Goal: Check status: Check status

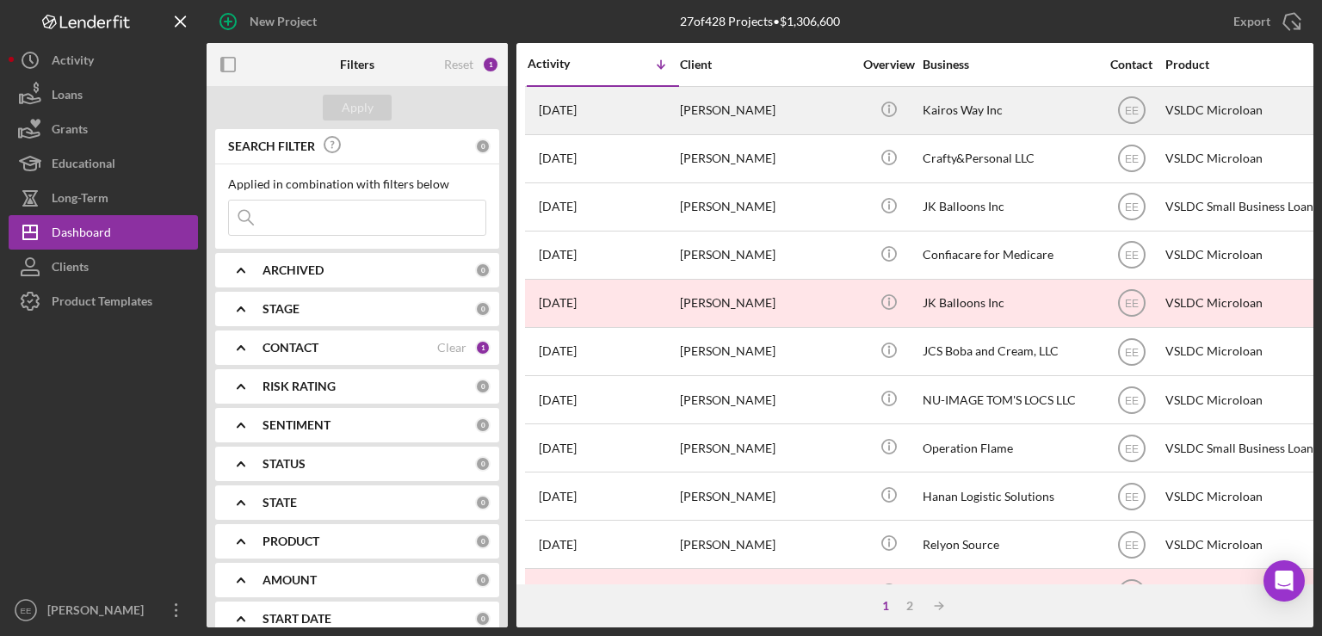
click at [726, 111] on div "[PERSON_NAME]" at bounding box center [766, 111] width 172 height 46
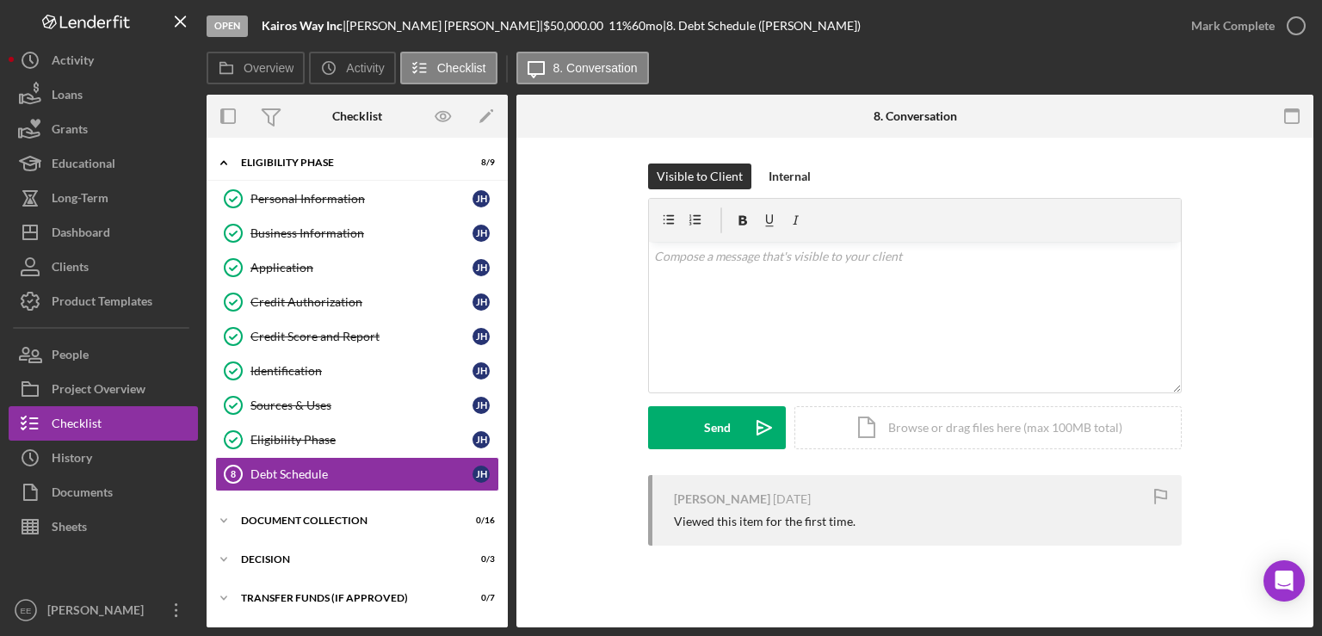
scroll to position [32, 0]
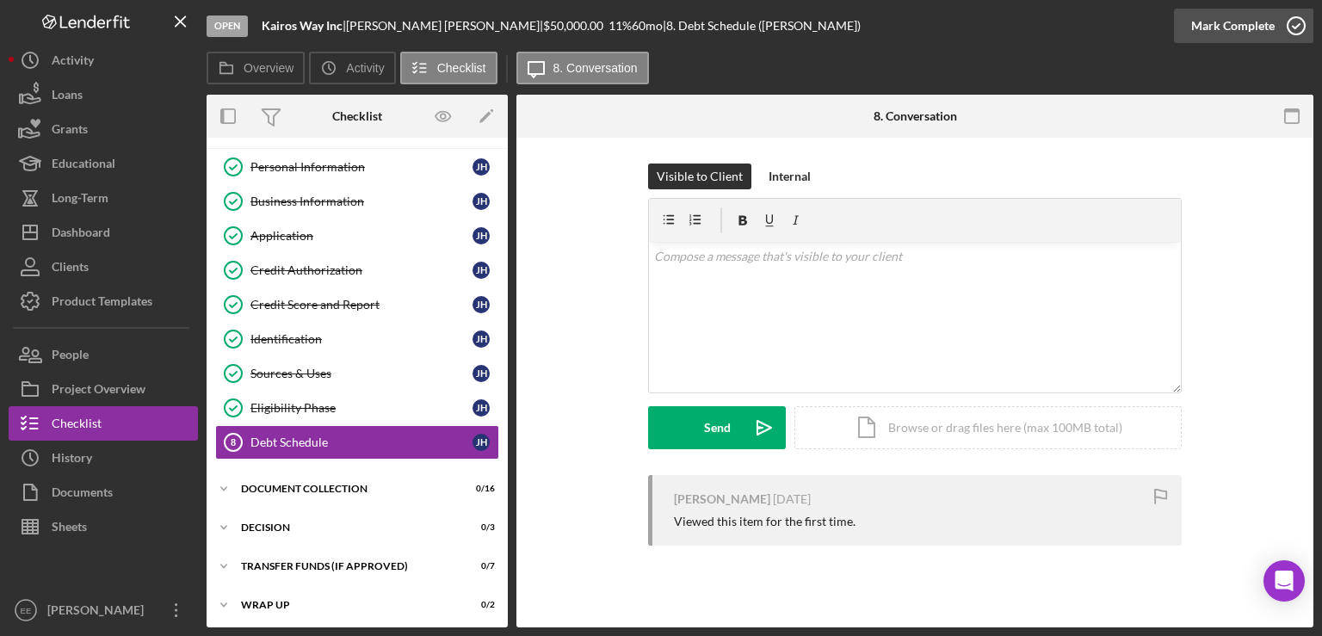
click at [1296, 28] on icon "button" at bounding box center [1296, 25] width 43 height 43
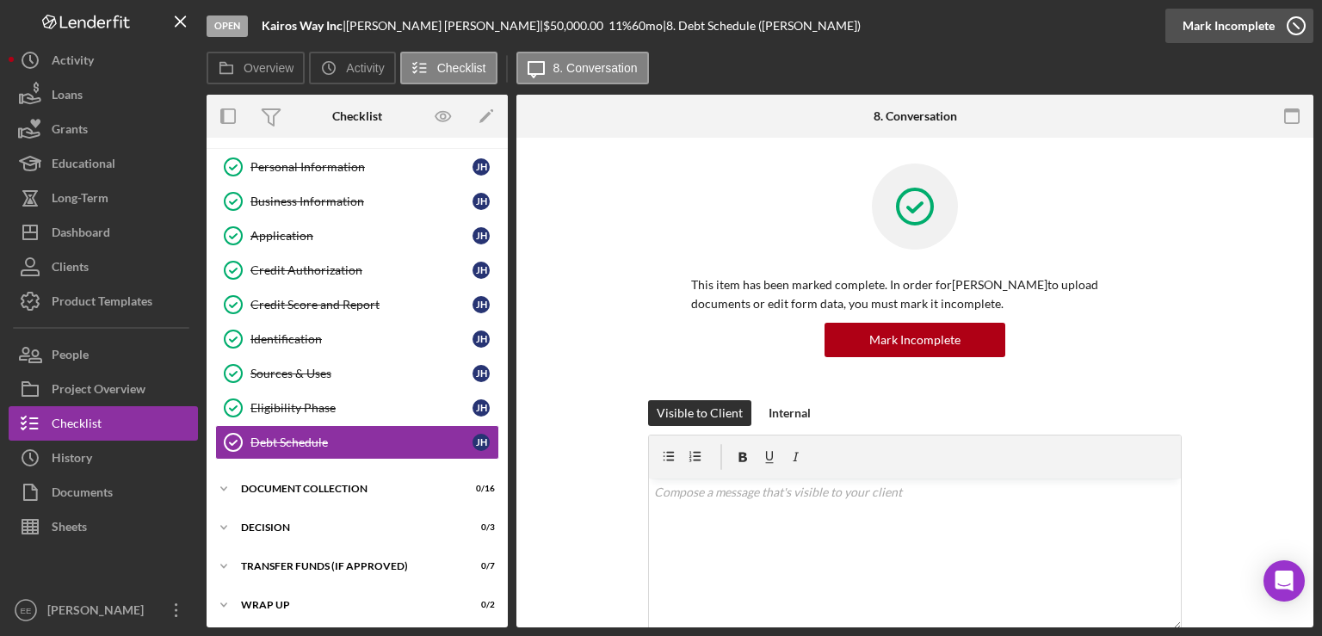
click at [1295, 24] on icon "button" at bounding box center [1296, 25] width 43 height 43
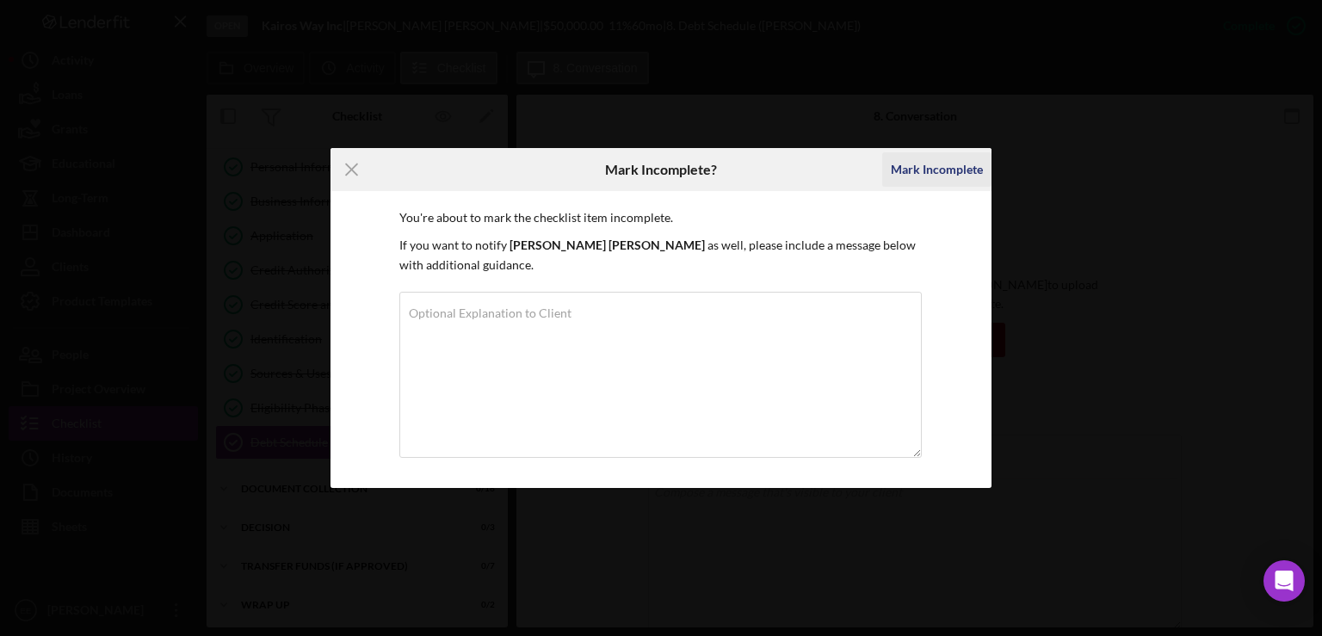
click at [940, 170] on div "Mark Incomplete" at bounding box center [937, 169] width 92 height 34
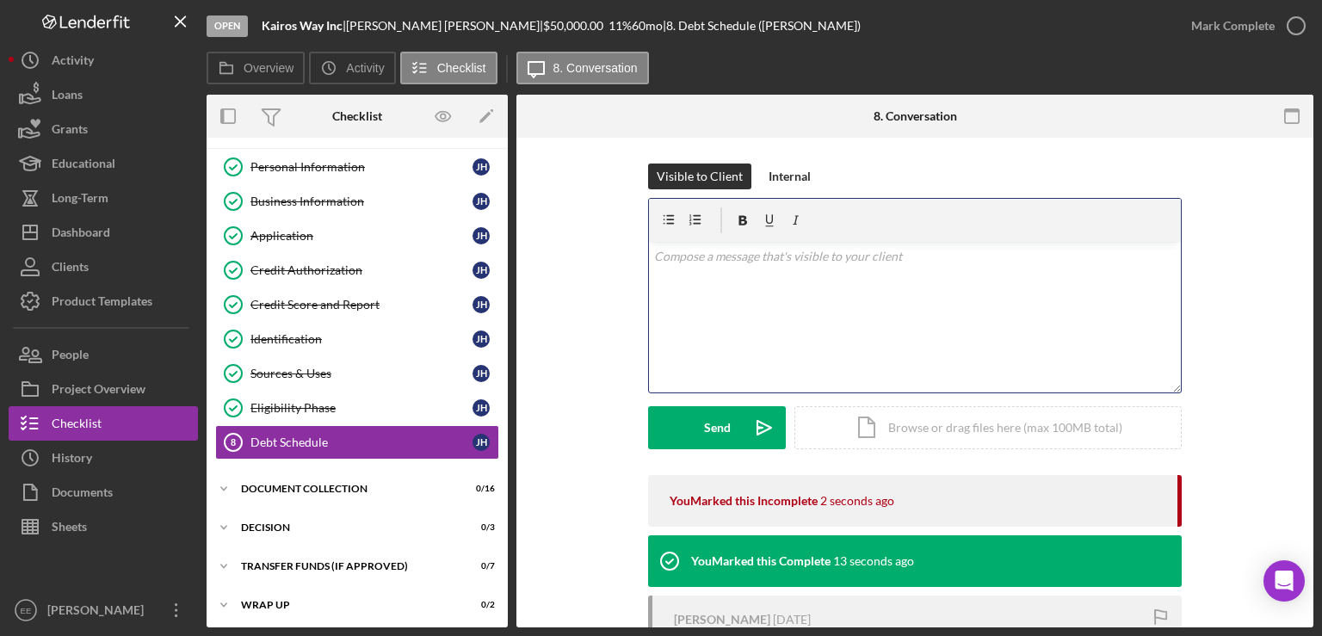
click at [695, 275] on div "v Color teal Color pink Remove color Add row above Add row below Add column bef…" at bounding box center [915, 317] width 532 height 151
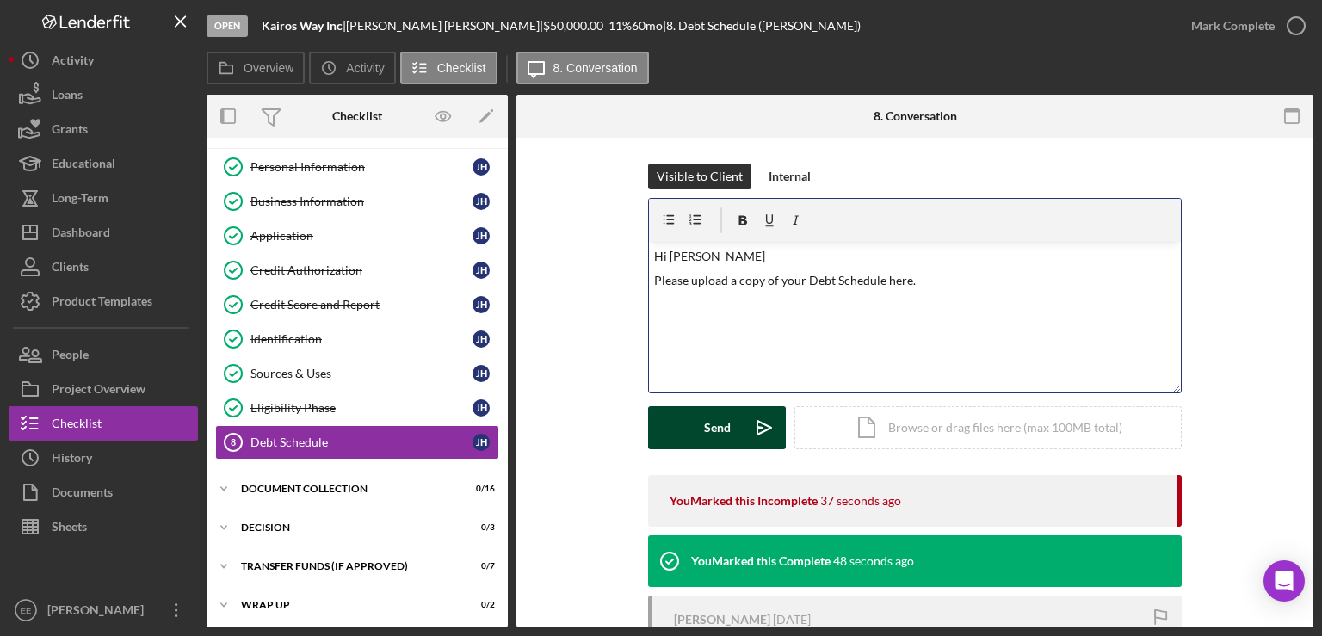
click at [725, 429] on div "Send" at bounding box center [717, 427] width 27 height 43
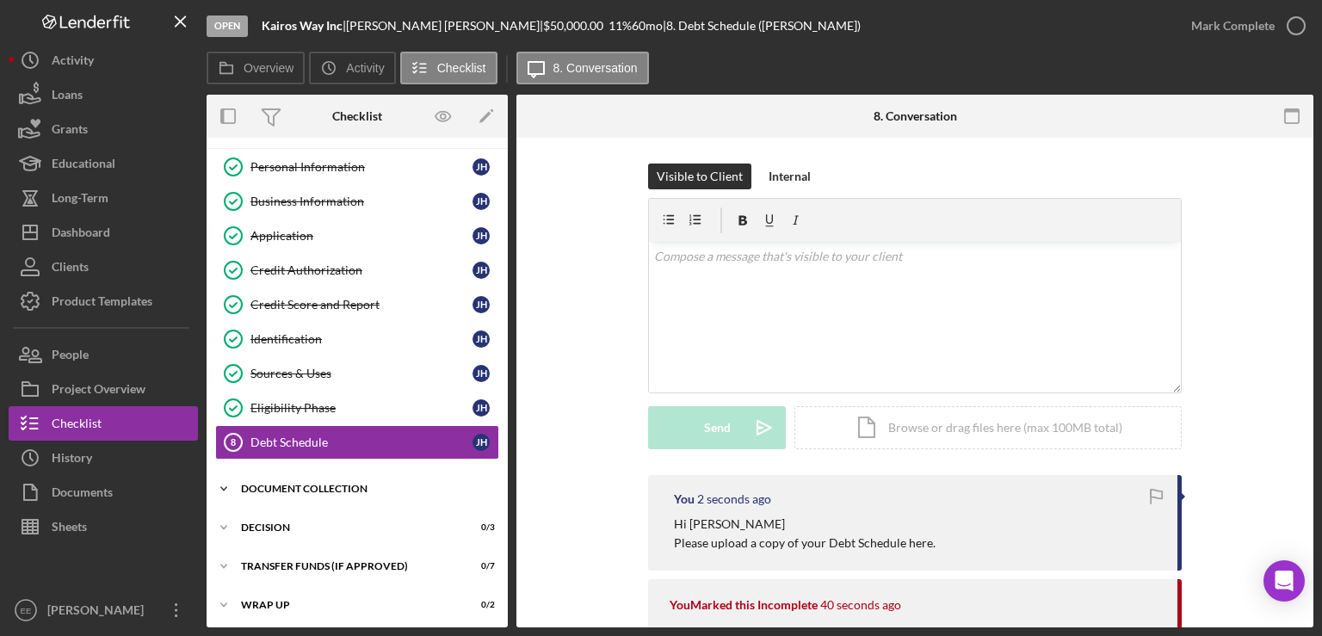
click at [272, 485] on div "Document Collection" at bounding box center [363, 489] width 245 height 10
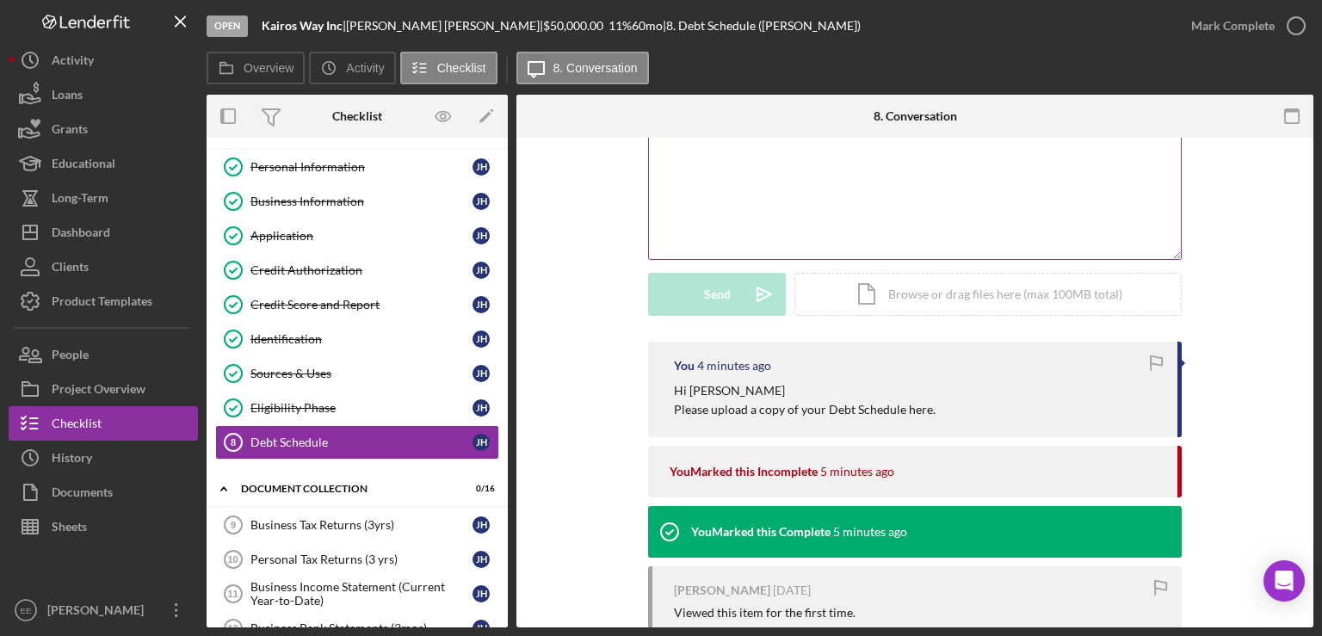
scroll to position [176, 0]
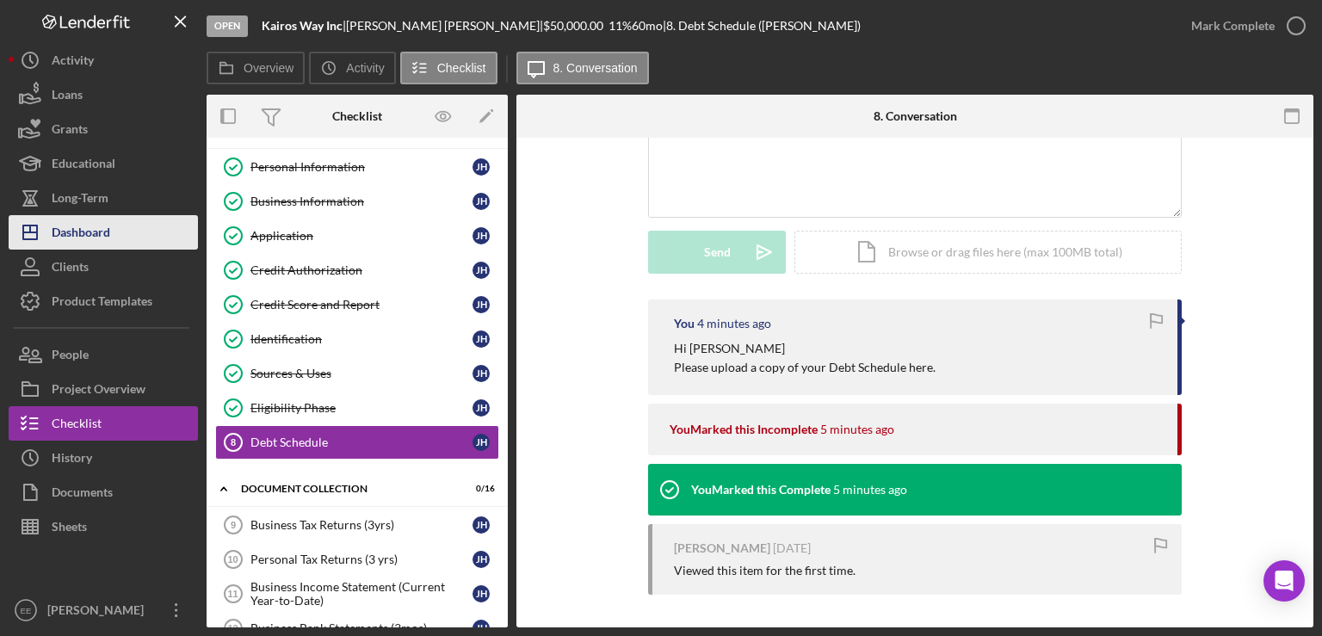
click at [83, 235] on div "Dashboard" at bounding box center [81, 234] width 59 height 39
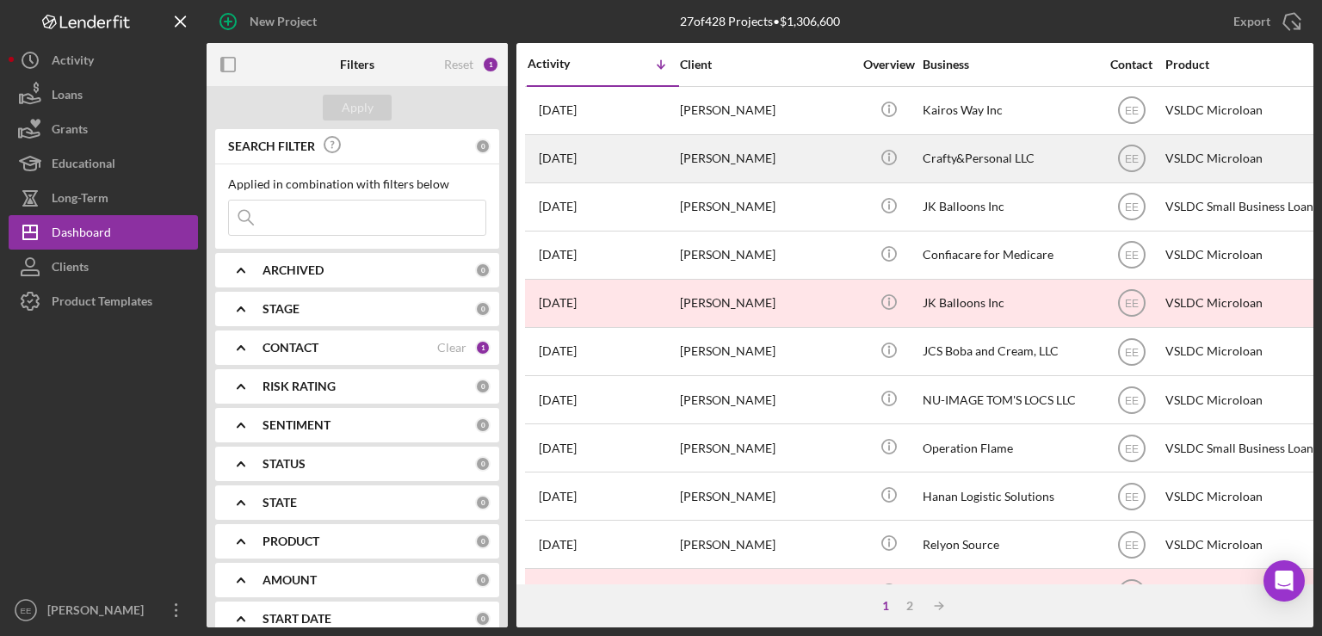
click at [739, 155] on div "[PERSON_NAME]" at bounding box center [766, 159] width 172 height 46
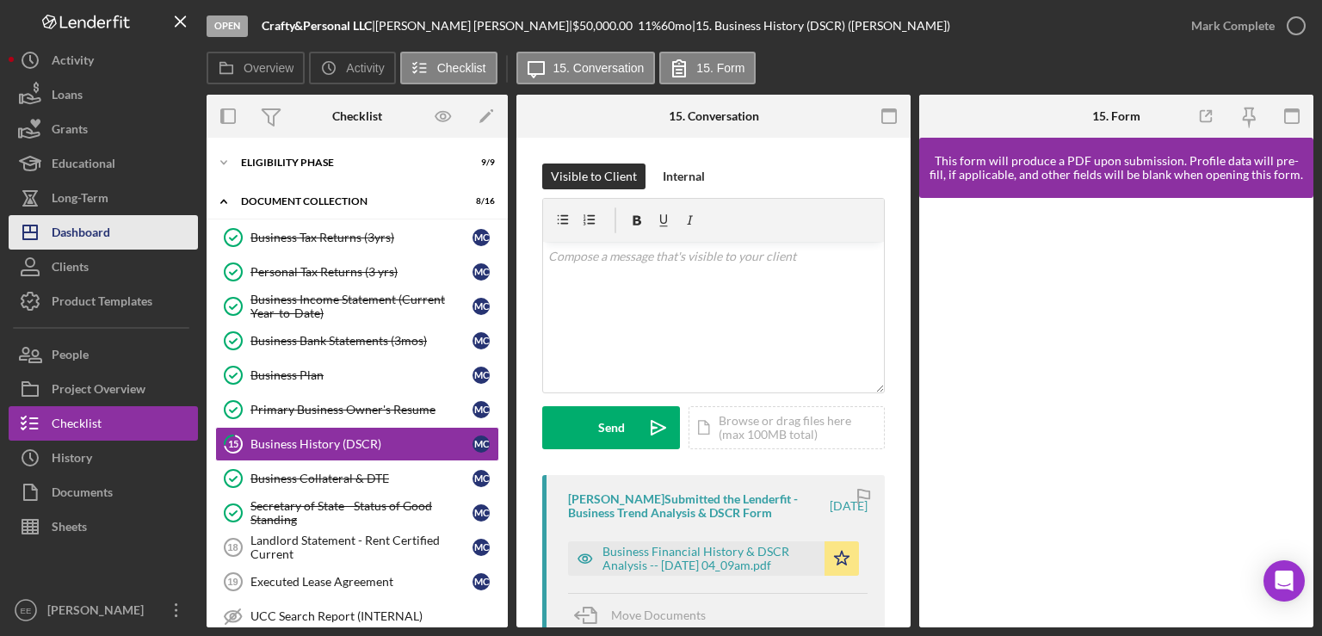
click at [76, 233] on div "Dashboard" at bounding box center [81, 234] width 59 height 39
